Goal: Task Accomplishment & Management: Use online tool/utility

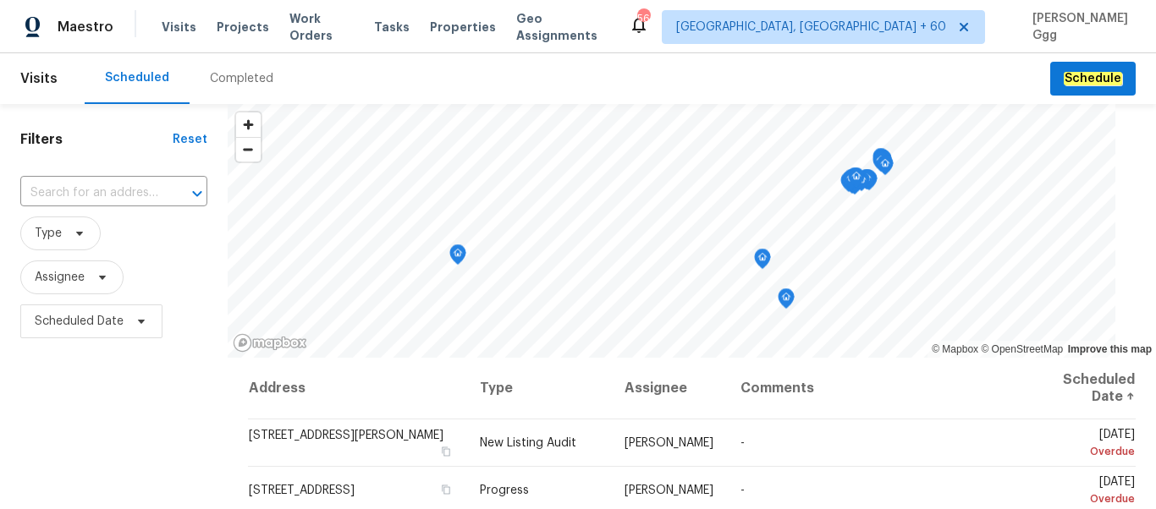
click at [233, 75] on div "Completed" at bounding box center [241, 78] width 63 height 17
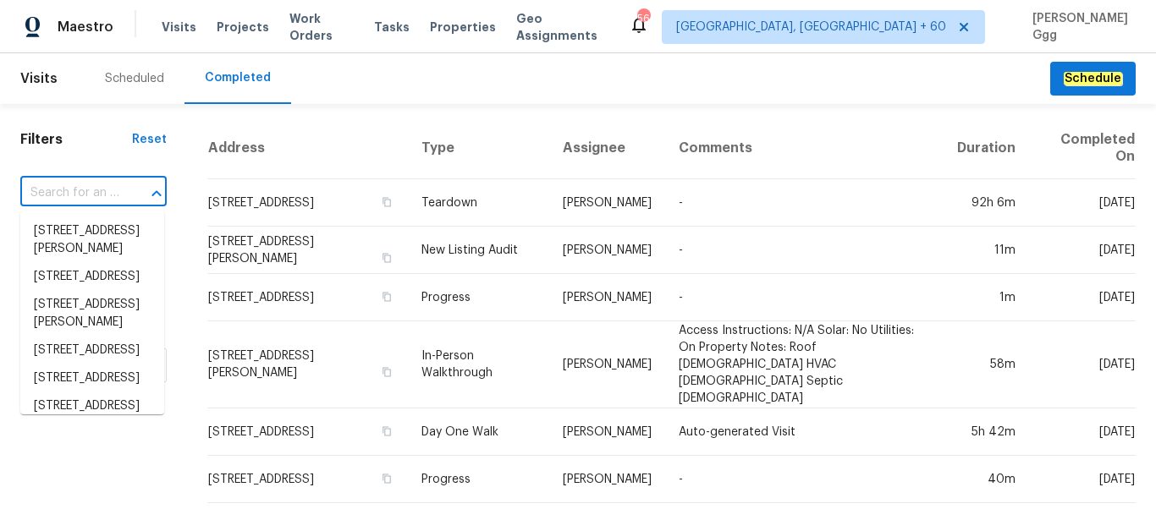
paste input "[STREET_ADDRESS]"
type input "[STREET_ADDRESS]"
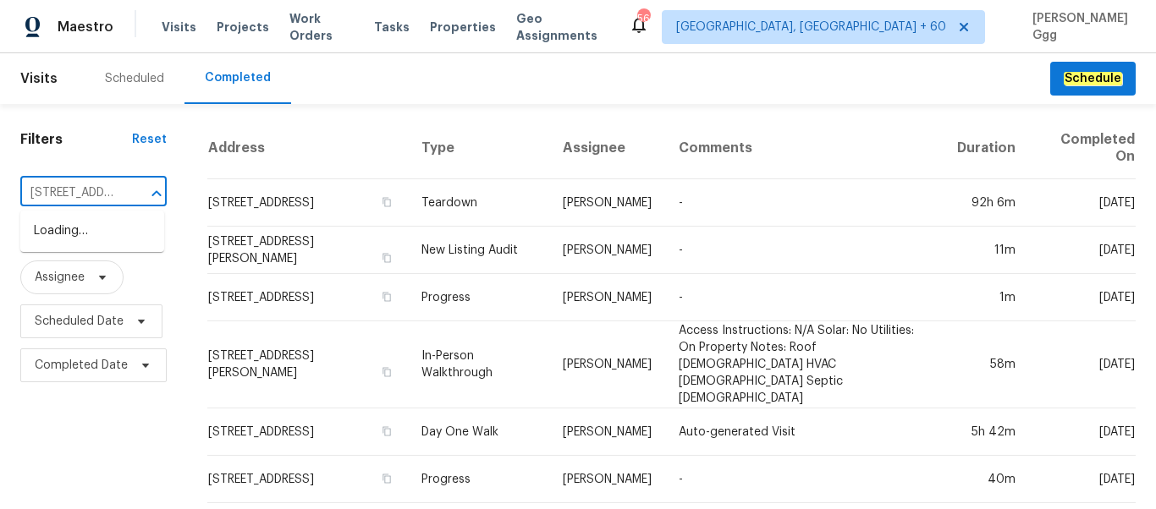
scroll to position [0, 151]
click at [77, 233] on li "[STREET_ADDRESS]" at bounding box center [92, 231] width 144 height 28
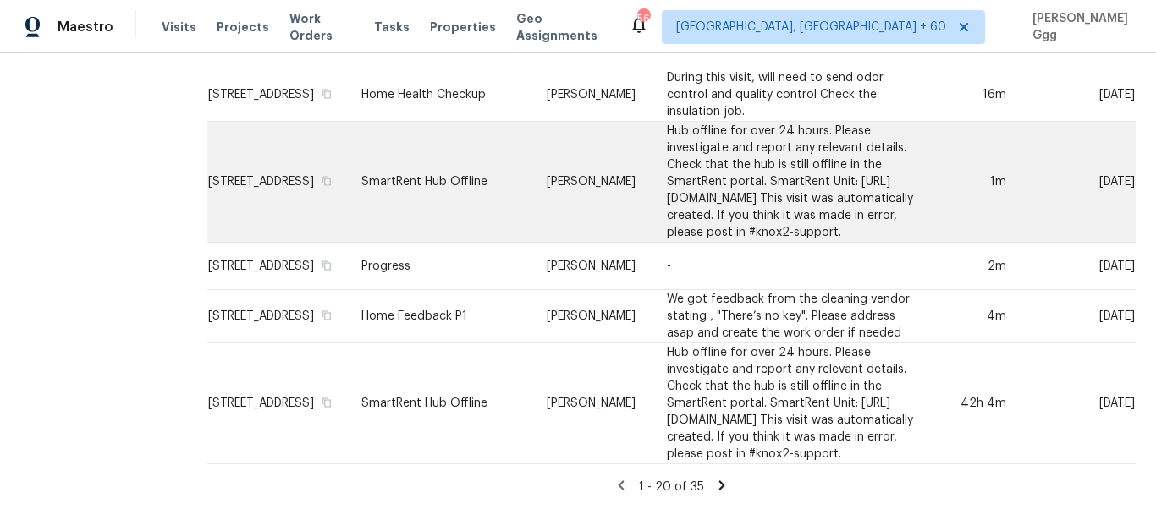
scroll to position [909, 0]
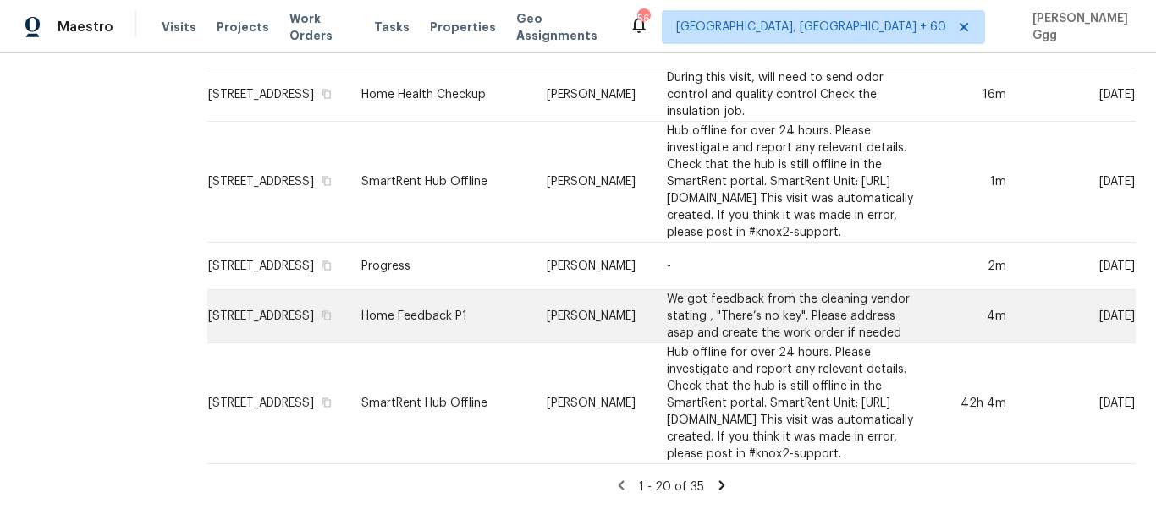
click at [470, 290] on td "Home Feedback P1" at bounding box center [440, 316] width 185 height 53
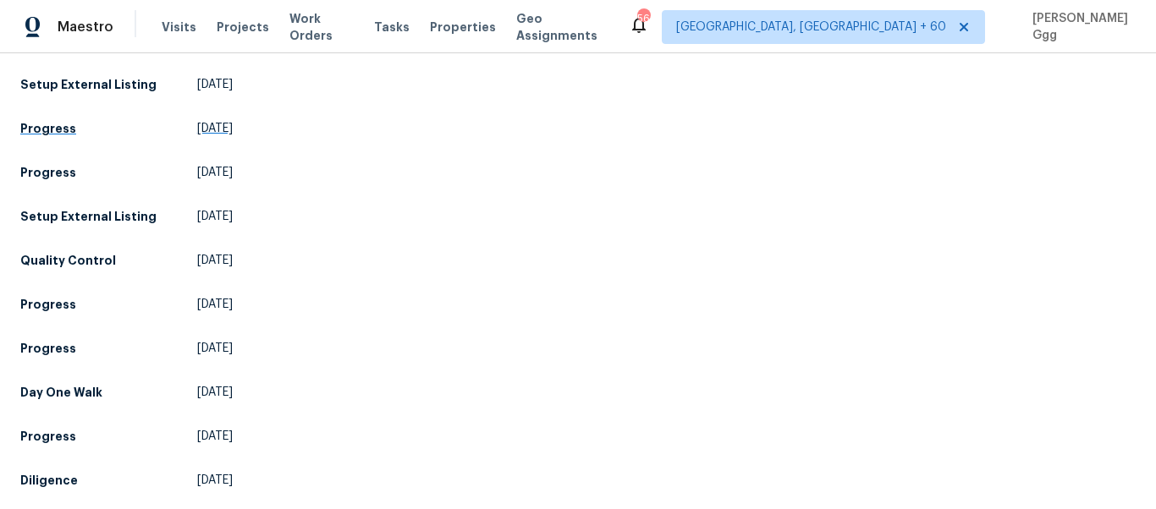
scroll to position [1551, 0]
click at [52, 225] on h5 "Setup External Listing" at bounding box center [88, 216] width 136 height 17
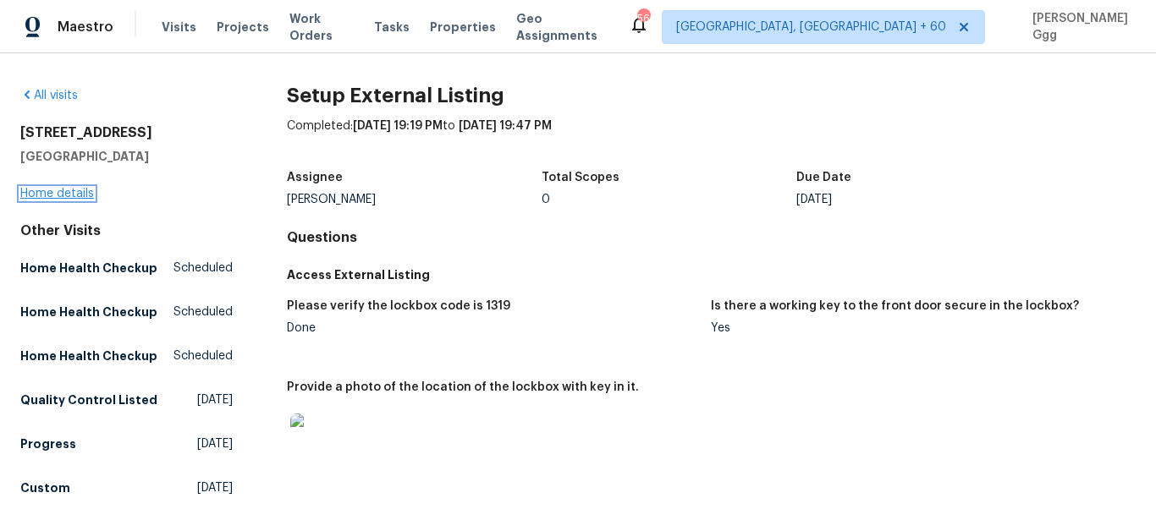
click at [80, 198] on link "Home details" at bounding box center [57, 194] width 74 height 12
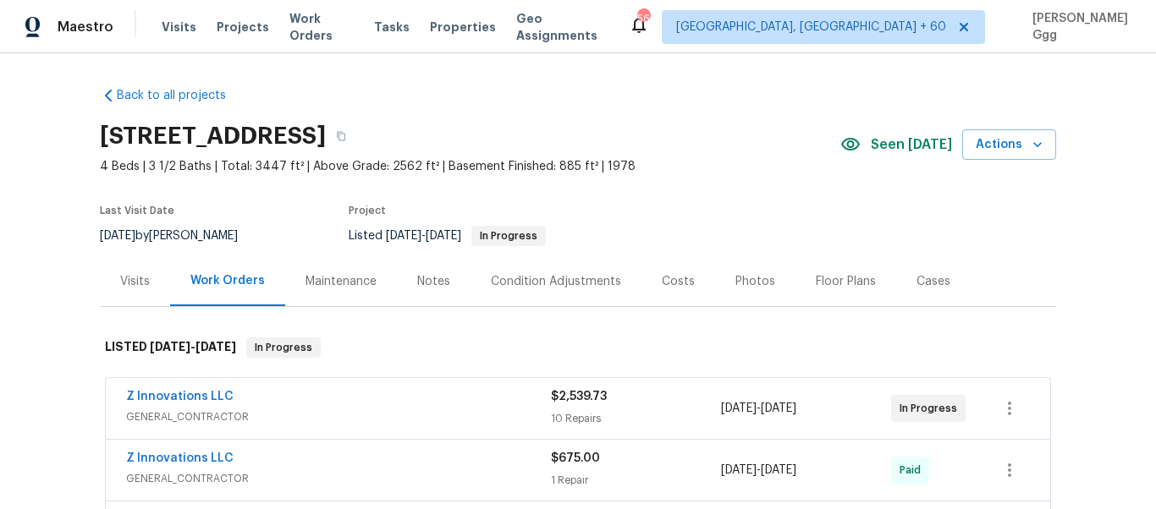
click at [735, 281] on div "Photos" at bounding box center [755, 281] width 40 height 17
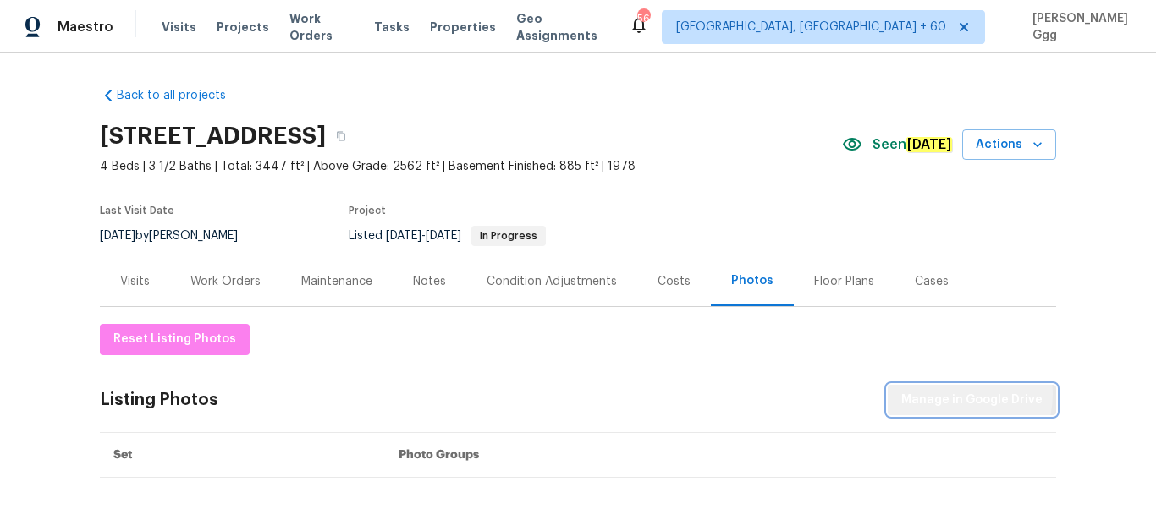
click at [957, 394] on span "Manage in Google Drive" at bounding box center [971, 400] width 141 height 21
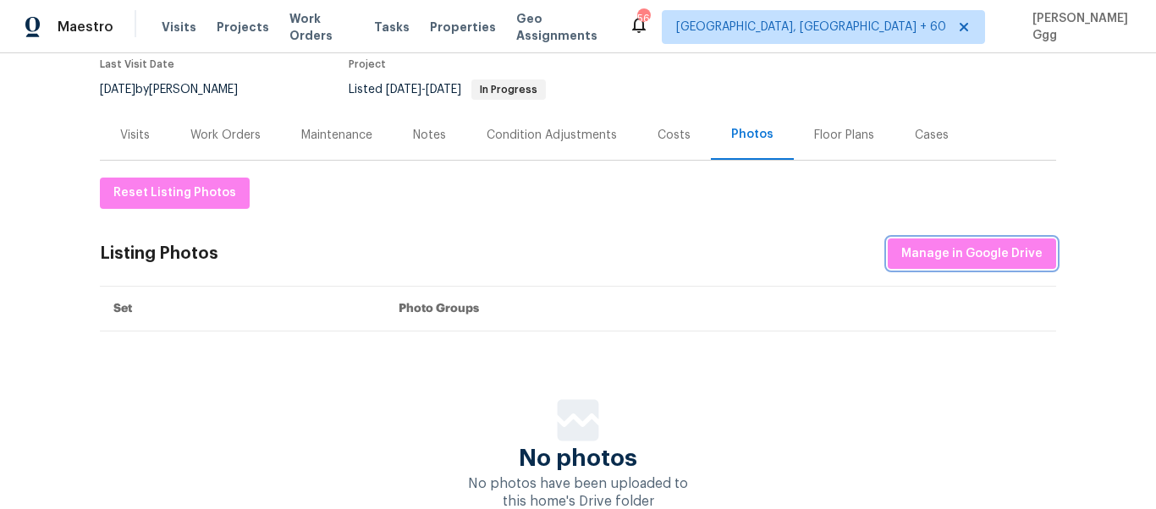
scroll to position [264, 0]
